Goal: Task Accomplishment & Management: Manage account settings

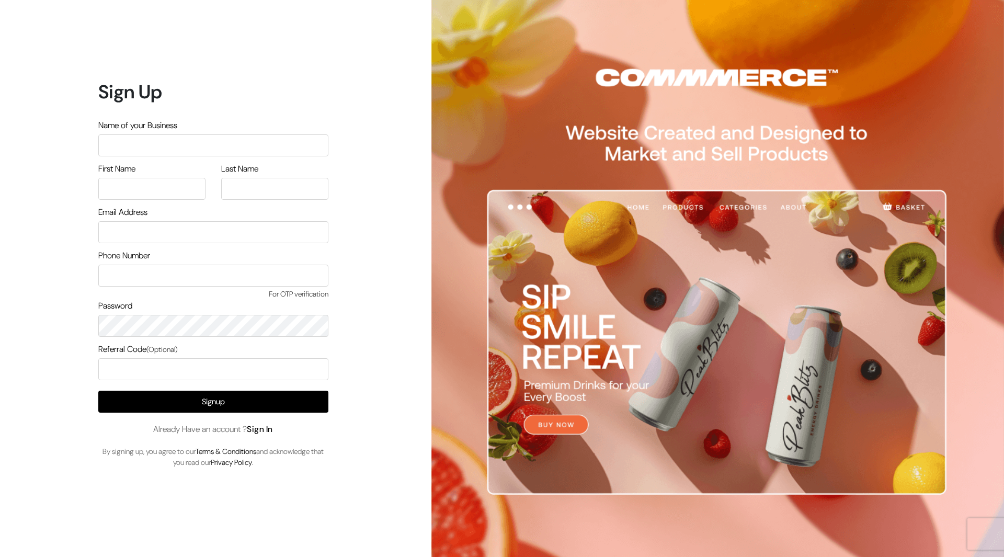
click at [264, 431] on link "Sign In" at bounding box center [260, 429] width 26 height 11
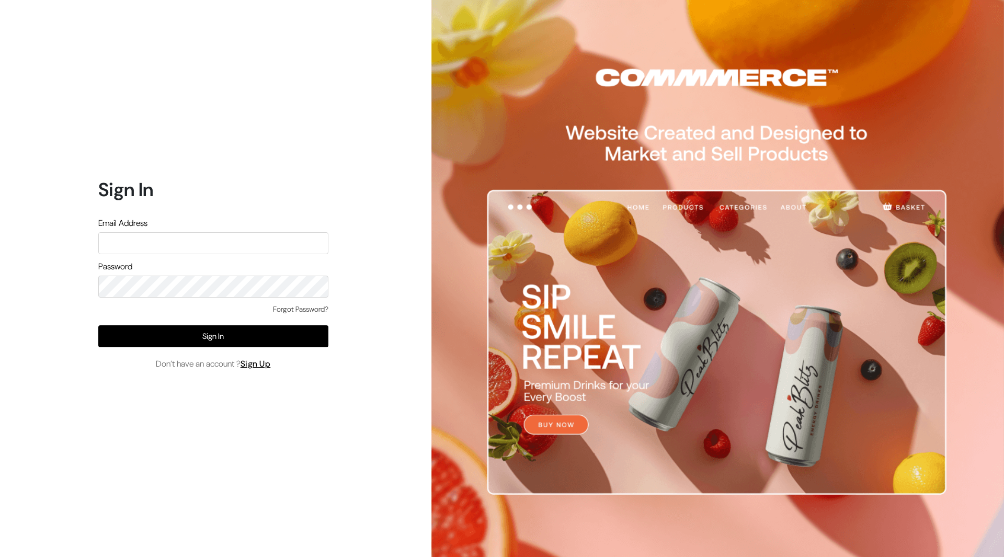
click at [261, 249] on input "text" at bounding box center [213, 243] width 230 height 22
type input "mayank@commmerce.com"
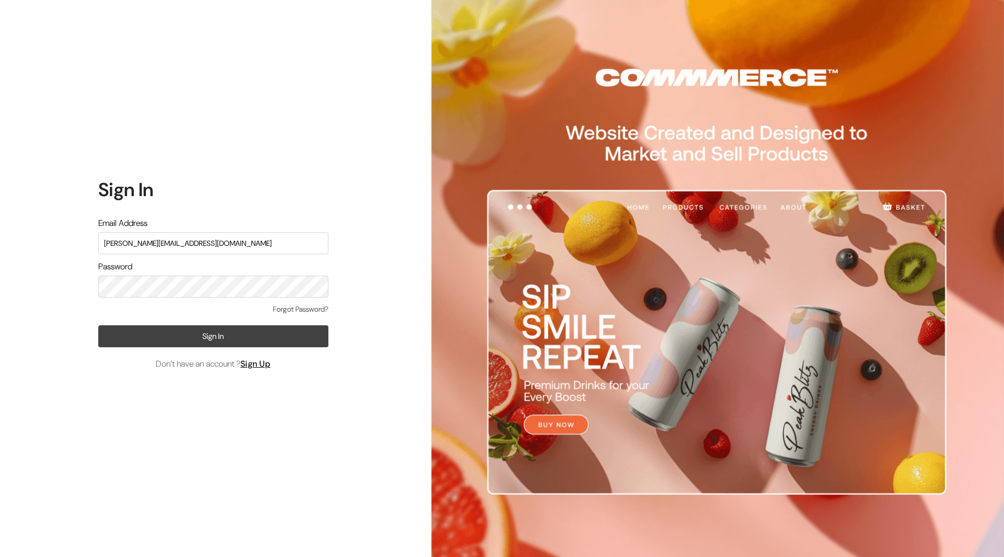
click at [220, 331] on button "Sign In" at bounding box center [213, 336] width 230 height 22
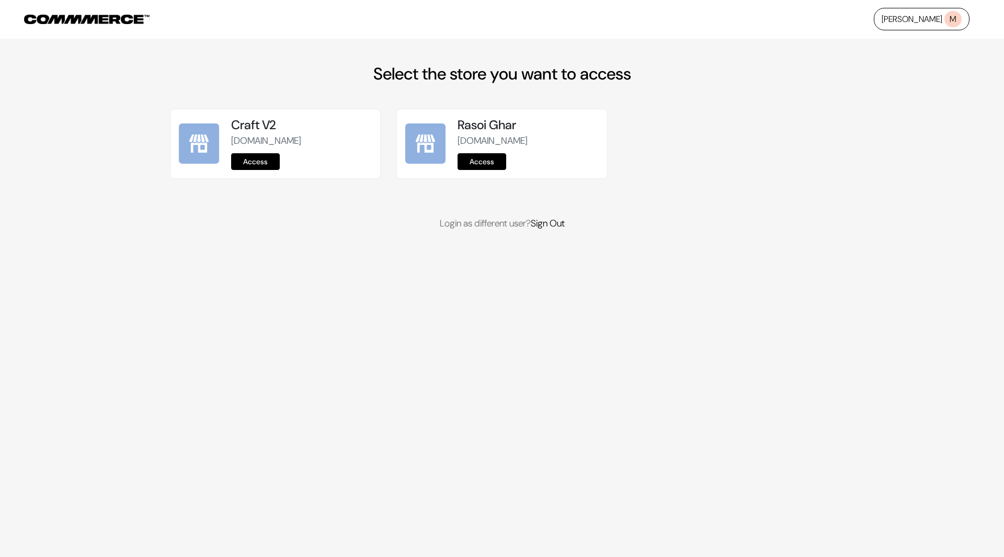
click at [259, 159] on link "Access" at bounding box center [255, 161] width 49 height 17
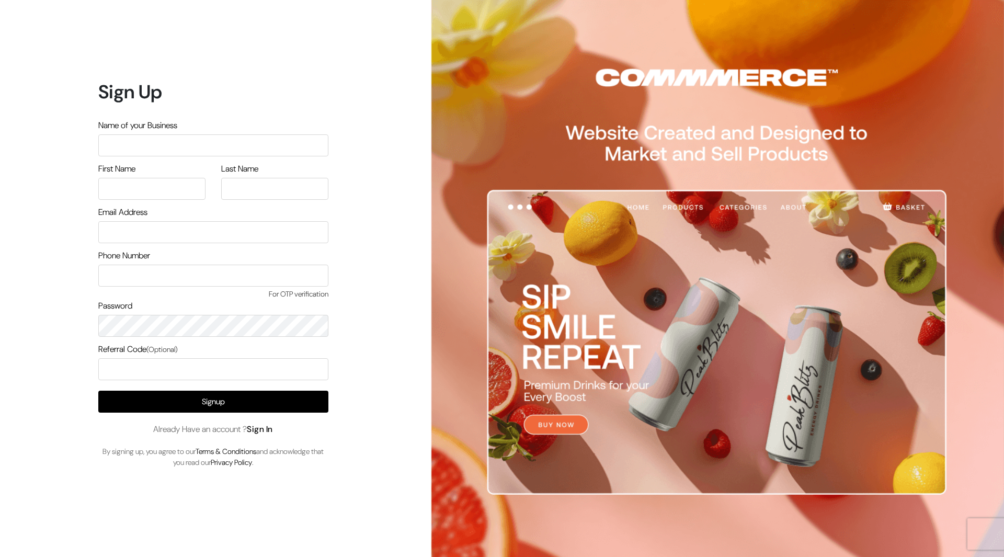
click at [270, 431] on link "Sign In" at bounding box center [260, 429] width 26 height 11
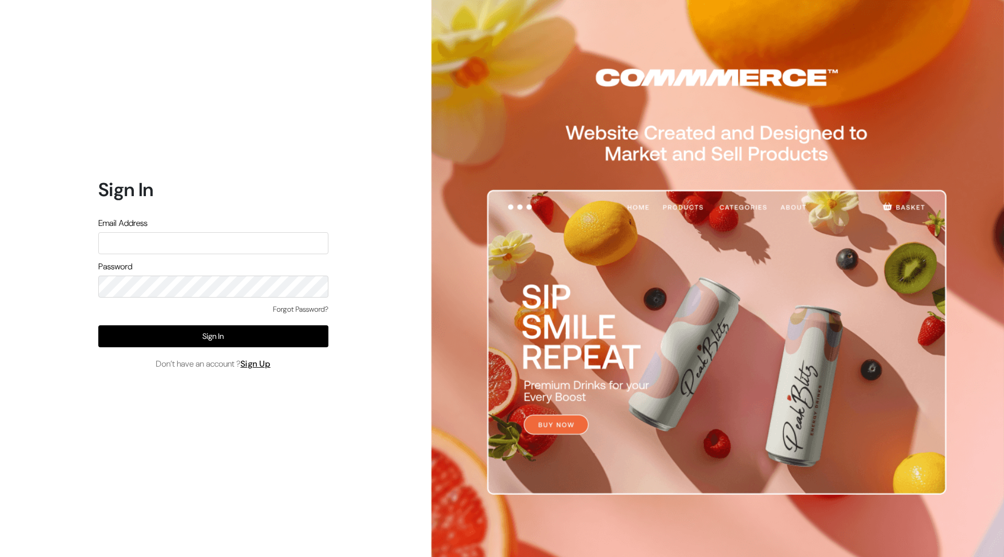
click at [266, 244] on input "text" at bounding box center [213, 243] width 230 height 22
type input "mayank@commmerce.com"
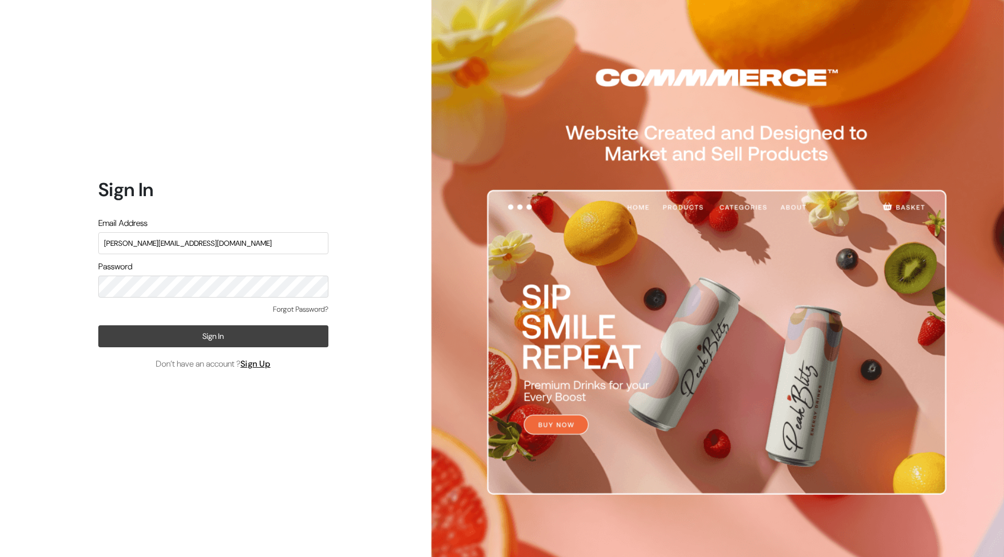
click at [232, 337] on button "Sign In" at bounding box center [213, 336] width 230 height 22
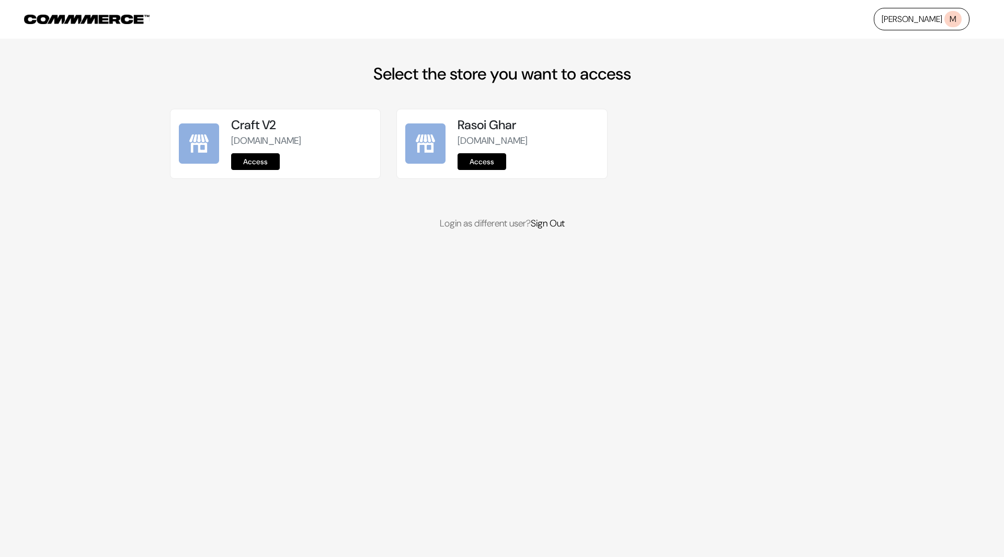
click at [259, 156] on link "Access" at bounding box center [255, 161] width 49 height 17
click at [255, 156] on link "Access" at bounding box center [255, 161] width 49 height 17
click at [258, 157] on link "Access" at bounding box center [255, 161] width 49 height 17
click at [262, 158] on link "Access" at bounding box center [255, 161] width 49 height 17
click at [252, 160] on link "Access" at bounding box center [255, 161] width 49 height 17
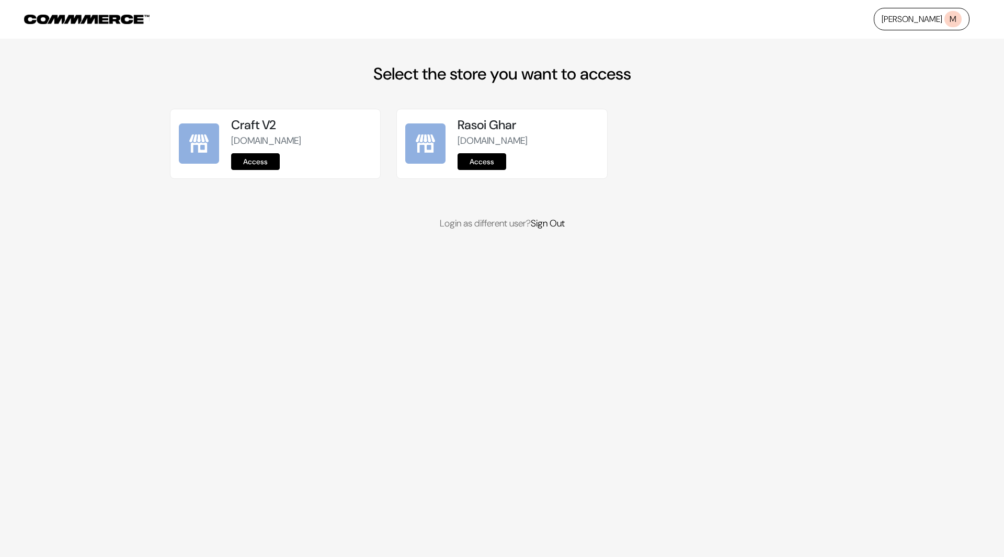
click at [265, 165] on link "Access" at bounding box center [255, 161] width 49 height 17
click at [265, 162] on link "Access" at bounding box center [255, 161] width 49 height 17
